Goal: Complete application form

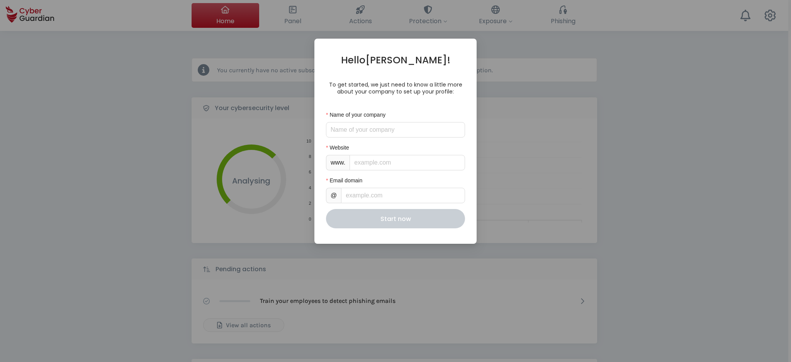
select select "English"
click at [362, 126] on input "Name of your company" at bounding box center [395, 129] width 139 height 15
type input "Partner [PERSON_NAME]"
click at [381, 165] on input "Website" at bounding box center [408, 162] width 116 height 15
type input "[DOMAIN_NAME]"
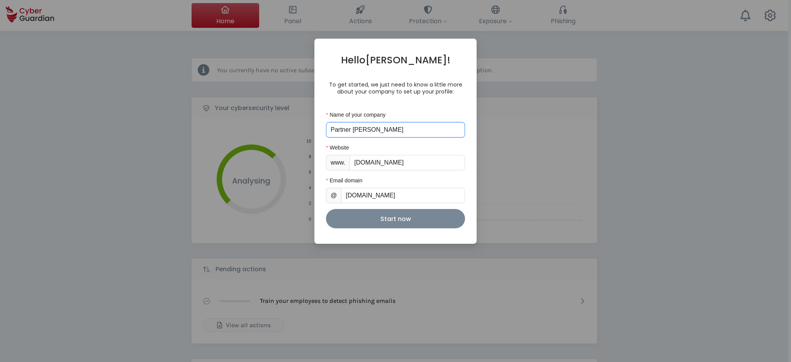
click at [414, 130] on input "Partner [PERSON_NAME]" at bounding box center [395, 129] width 139 height 15
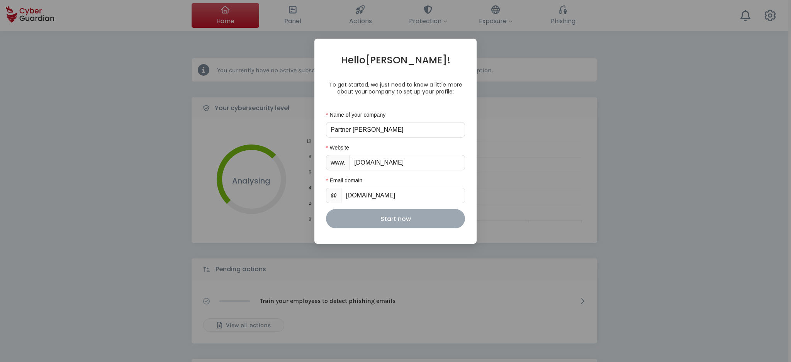
click at [392, 216] on div "Start now" at bounding box center [396, 219] width 128 height 10
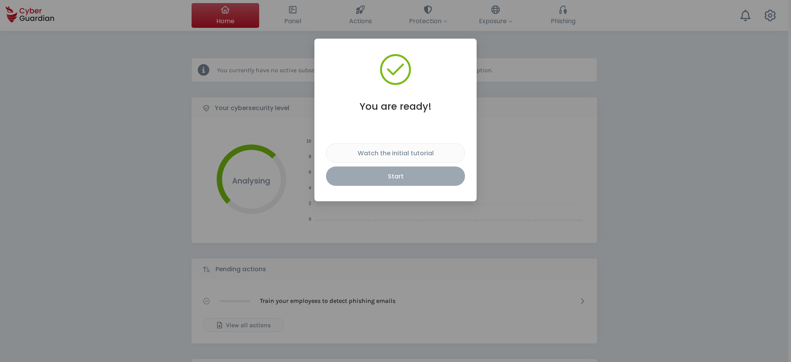
click at [384, 173] on div "Start" at bounding box center [396, 177] width 128 height 10
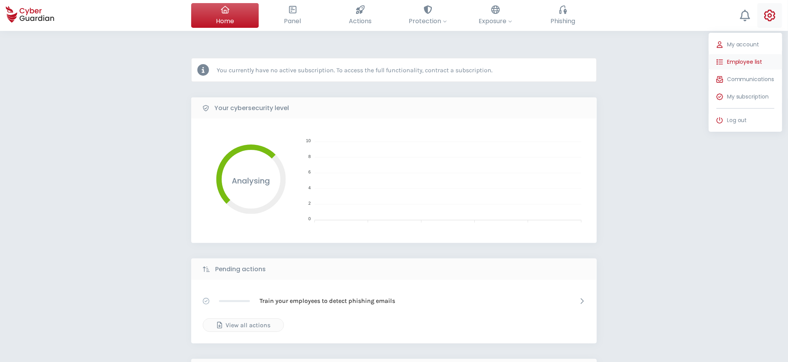
click at [743, 61] on span "Employee list" at bounding box center [745, 62] width 36 height 8
